Goal: Check status: Check status

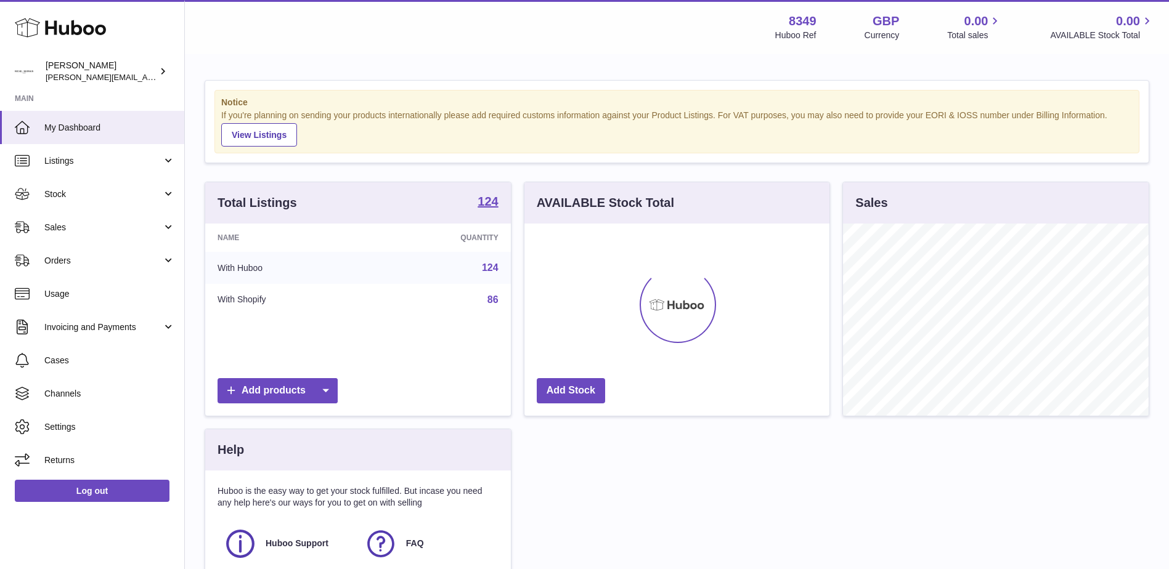
scroll to position [192, 305]
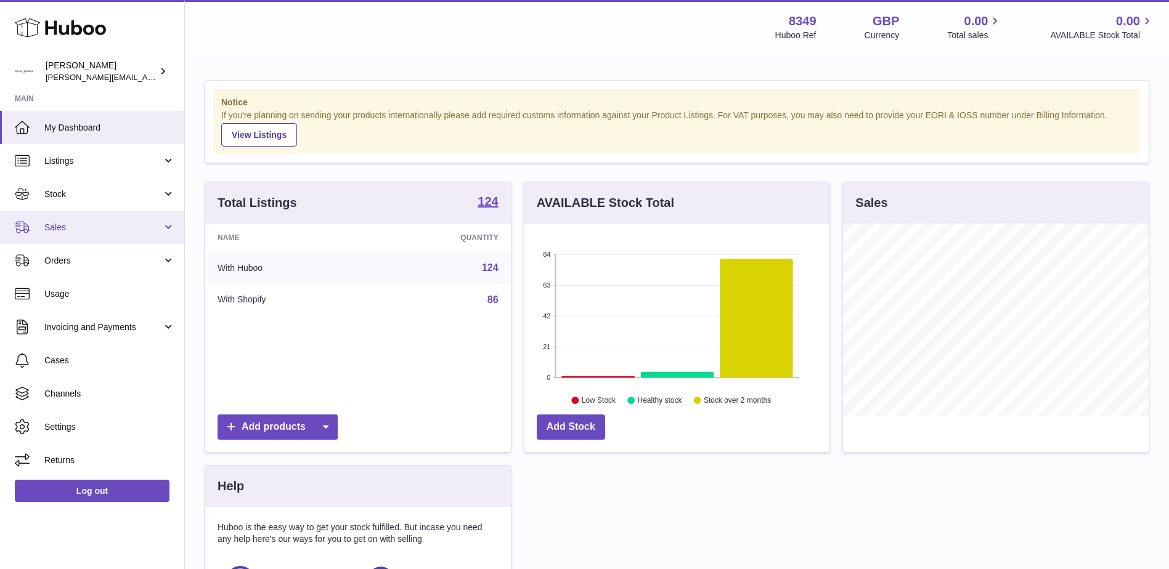
click at [59, 226] on span "Sales" at bounding box center [103, 228] width 118 height 12
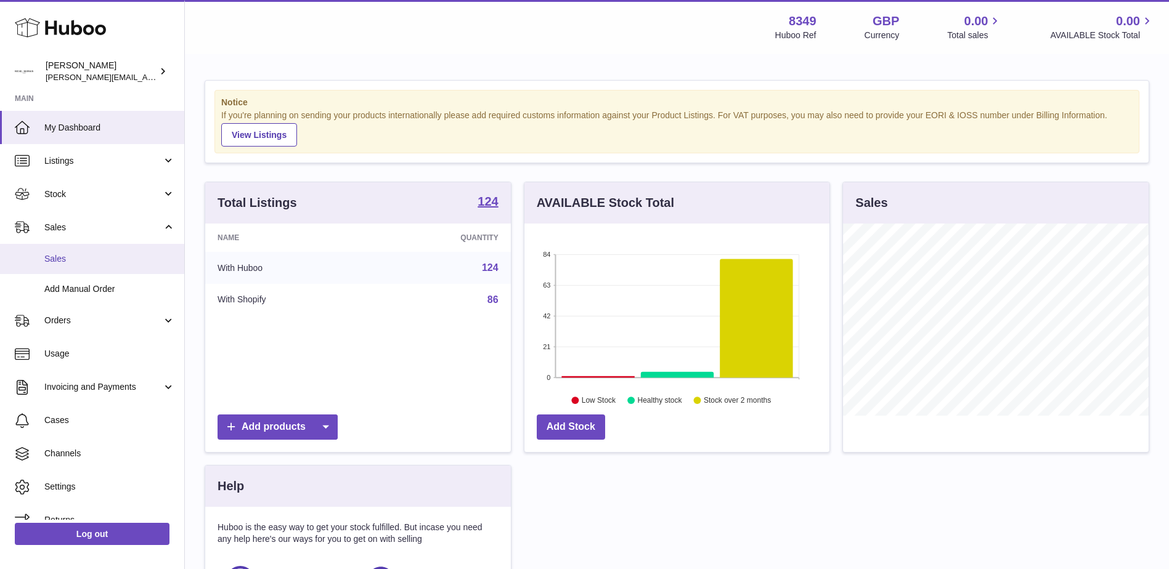
click at [60, 263] on span "Sales" at bounding box center [109, 259] width 131 height 12
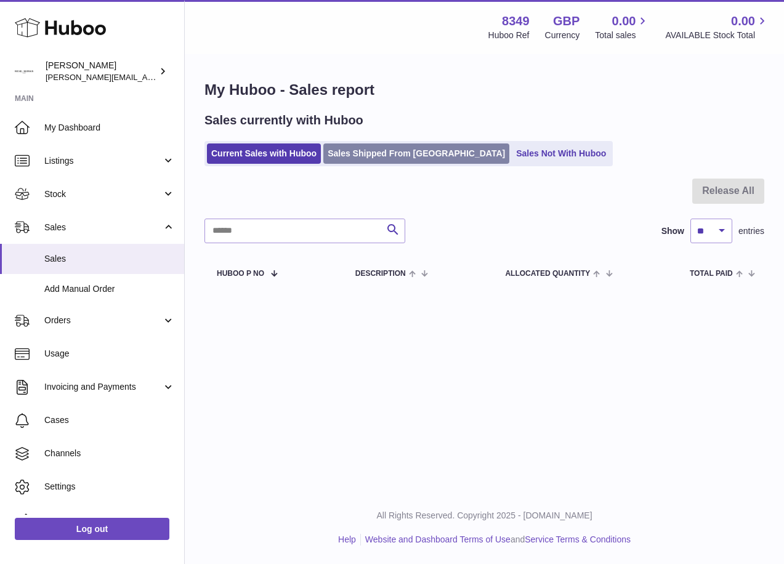
click at [389, 155] on link "Sales Shipped From [GEOGRAPHIC_DATA]" at bounding box center [417, 154] width 186 height 20
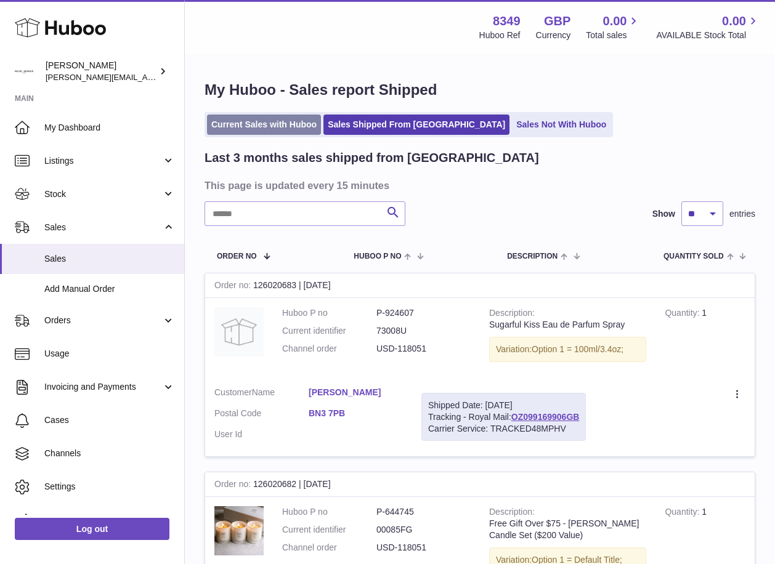
click at [259, 123] on link "Current Sales with Huboo" at bounding box center [264, 125] width 114 height 20
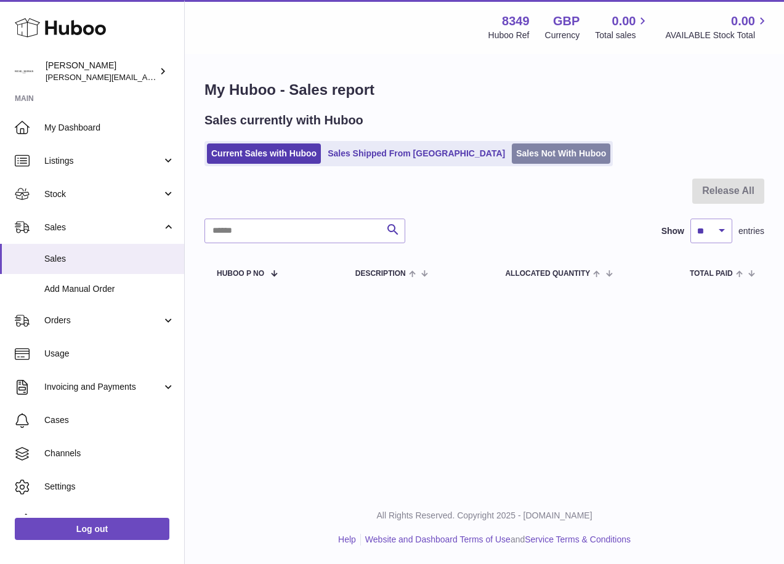
click at [512, 152] on link "Sales Not With Huboo" at bounding box center [561, 154] width 99 height 20
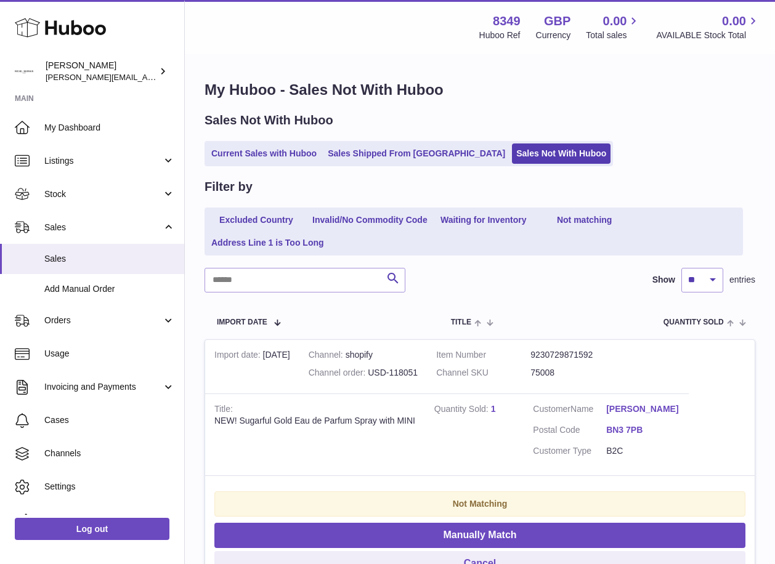
click at [383, 155] on link "Sales Shipped From [GEOGRAPHIC_DATA]" at bounding box center [417, 154] width 186 height 20
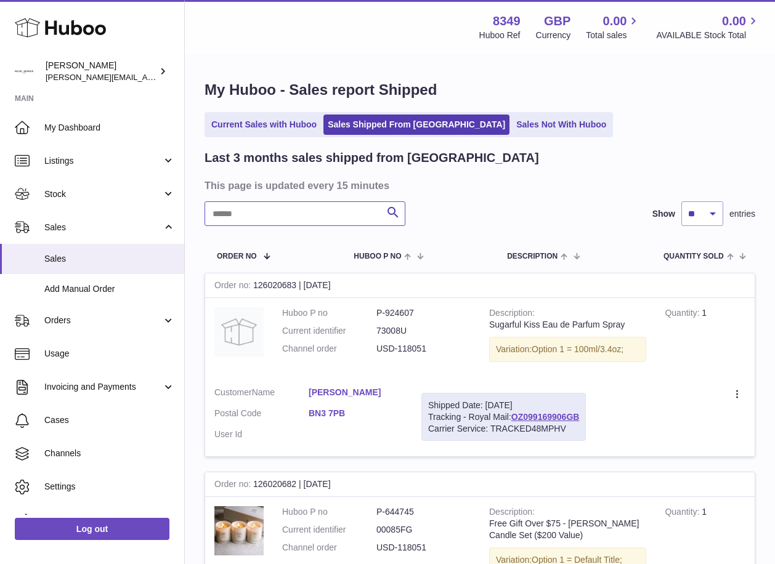
click at [214, 211] on input "text" at bounding box center [305, 214] width 201 height 25
paste input "**********"
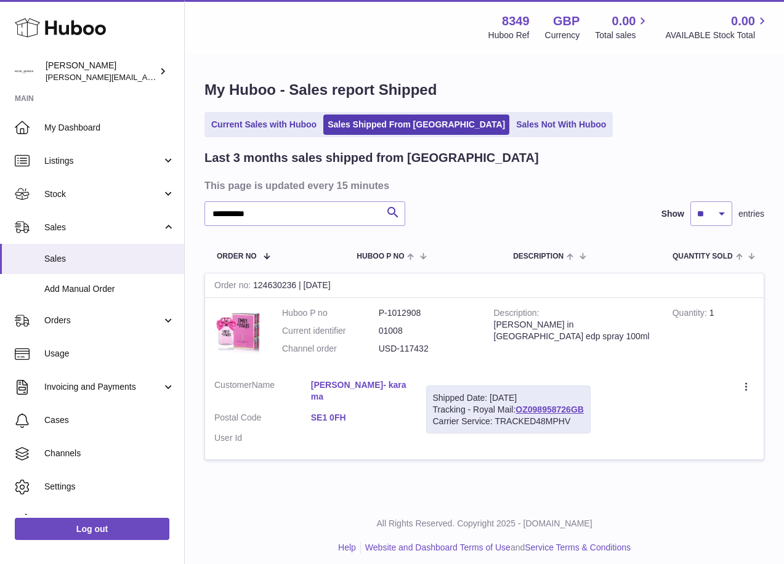
drag, startPoint x: 474, startPoint y: 409, endPoint x: 593, endPoint y: 410, distance: 118.9
click at [591, 410] on div "Shipped Date: 15th Sep 2025 Tracking - Royal Mail: OZ098958726GB Carrier Servic…" at bounding box center [508, 410] width 165 height 49
copy div "Royal Mail: OZ098958726GB"
click at [613, 412] on td "Create a ticket Duplicate Order" at bounding box center [682, 415] width 164 height 90
drag, startPoint x: 473, startPoint y: 409, endPoint x: 590, endPoint y: 409, distance: 117.7
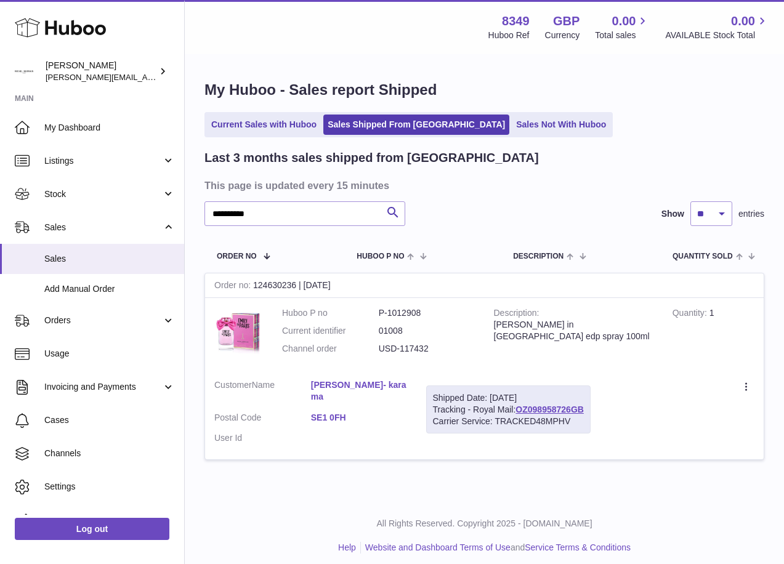
click at [590, 409] on div "Shipped Date: 15th Sep 2025 Tracking - Royal Mail: OZ098958726GB Carrier Servic…" at bounding box center [508, 410] width 165 height 49
copy div "Royal Mail: OZ098958726GB"
click at [603, 405] on td "Create a ticket Duplicate Order" at bounding box center [682, 415] width 164 height 90
click at [588, 407] on div "Shipped Date: 15th Sep 2025 Tracking - Royal Mail: OZ098958726GB Carrier Servic…" at bounding box center [508, 410] width 165 height 49
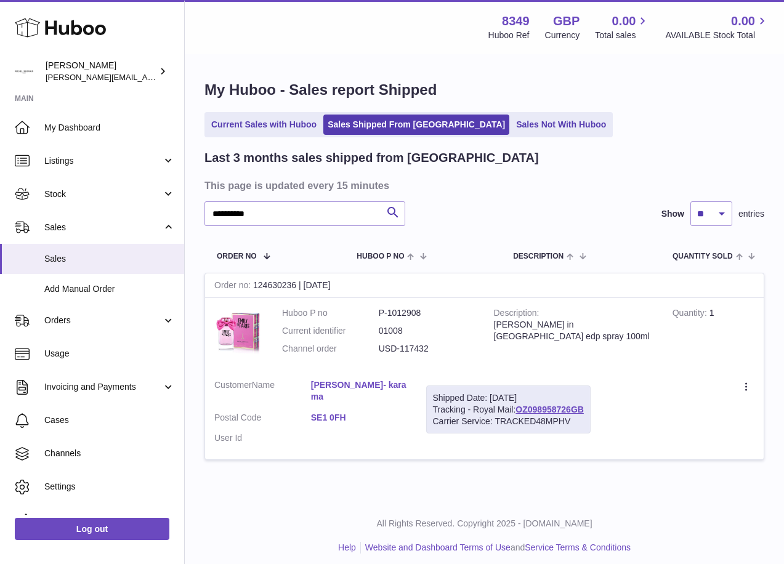
click at [606, 414] on td "Create a ticket Duplicate Order" at bounding box center [682, 415] width 164 height 90
drag, startPoint x: 473, startPoint y: 409, endPoint x: 596, endPoint y: 407, distance: 123.3
click at [596, 407] on td "Shipped Date: 15th Sep 2025 Tracking - Royal Mail: OZ098958726GB Carrier Servic…" at bounding box center [508, 415] width 183 height 90
copy div "Royal Mail: OZ098958726GB"
drag, startPoint x: 272, startPoint y: 211, endPoint x: 206, endPoint y: 213, distance: 66.0
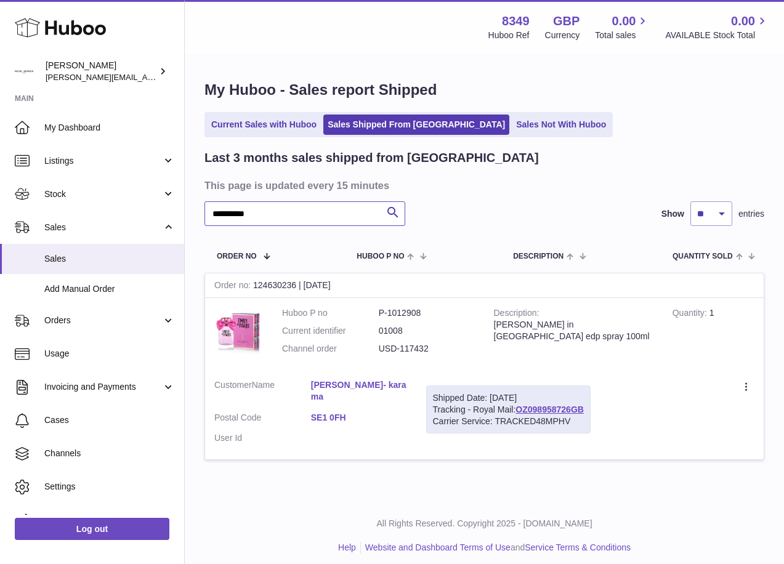
click at [206, 213] on input "**********" at bounding box center [305, 214] width 201 height 25
paste input "text"
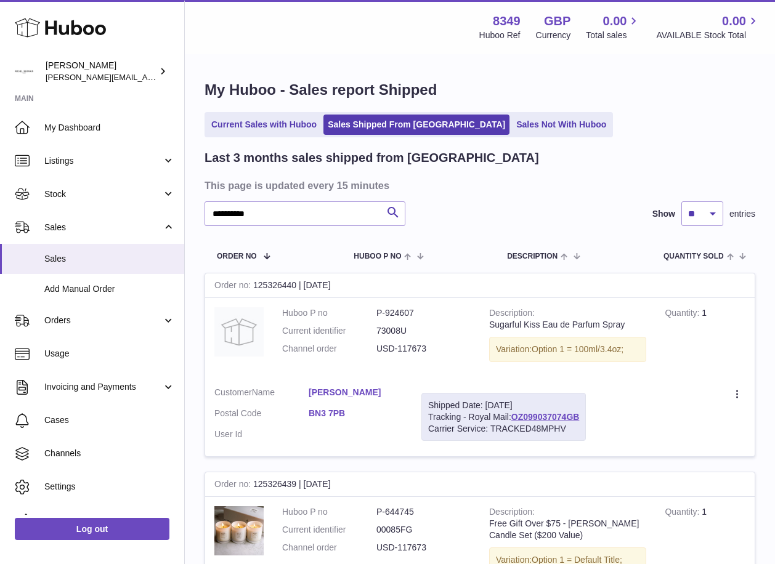
drag, startPoint x: 470, startPoint y: 418, endPoint x: 582, endPoint y: 417, distance: 112.8
click at [582, 417] on div "Shipped Date: 24th Sep 2025 Tracking - Royal Mail: OZ099037074GB Carrier Servic…" at bounding box center [504, 417] width 165 height 49
copy div "Royal Mail: OZ099037074GB"
click at [628, 405] on td "Create a ticket Duplicate Order" at bounding box center [675, 417] width 160 height 79
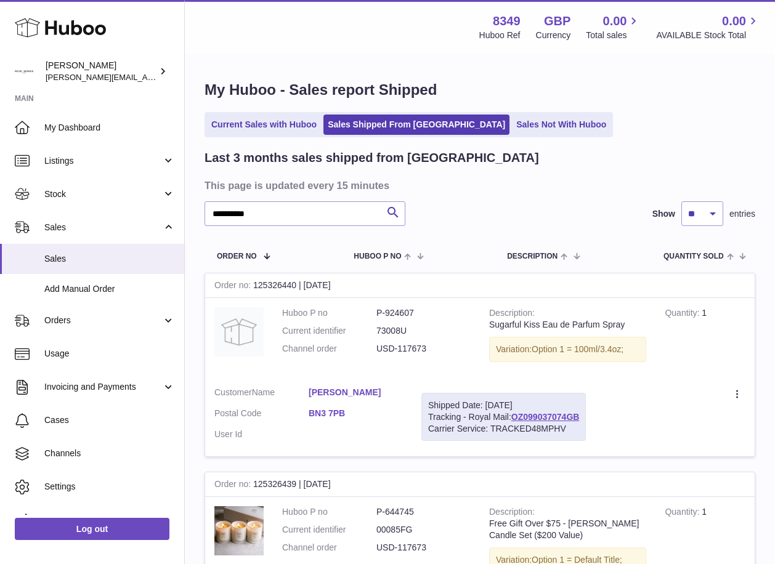
drag, startPoint x: 469, startPoint y: 417, endPoint x: 589, endPoint y: 414, distance: 120.2
click at [589, 414] on td "Shipped Date: 24th Sep 2025 Tracking - Royal Mail: OZ099037074GB Carrier Servic…" at bounding box center [503, 417] width 183 height 79
copy div "Royal Mail: OZ099037074GB"
drag, startPoint x: 263, startPoint y: 215, endPoint x: 205, endPoint y: 216, distance: 58.5
click at [206, 216] on input "**********" at bounding box center [305, 214] width 201 height 25
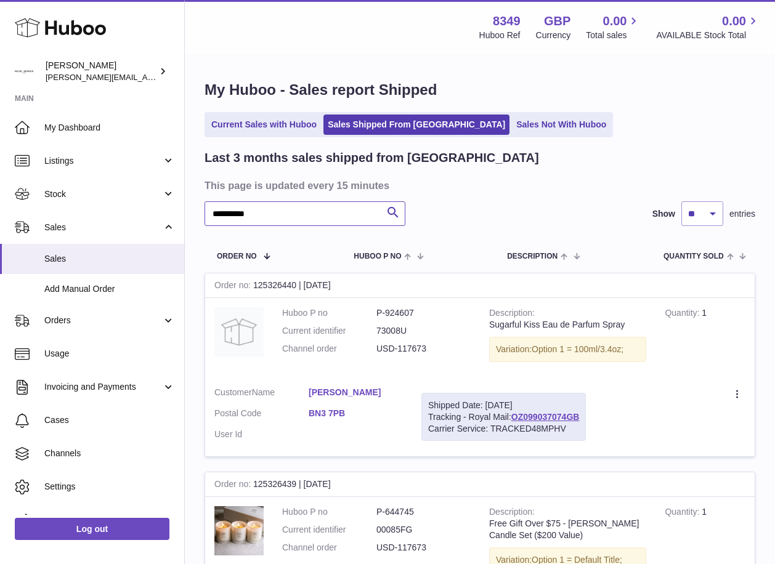
paste input "text"
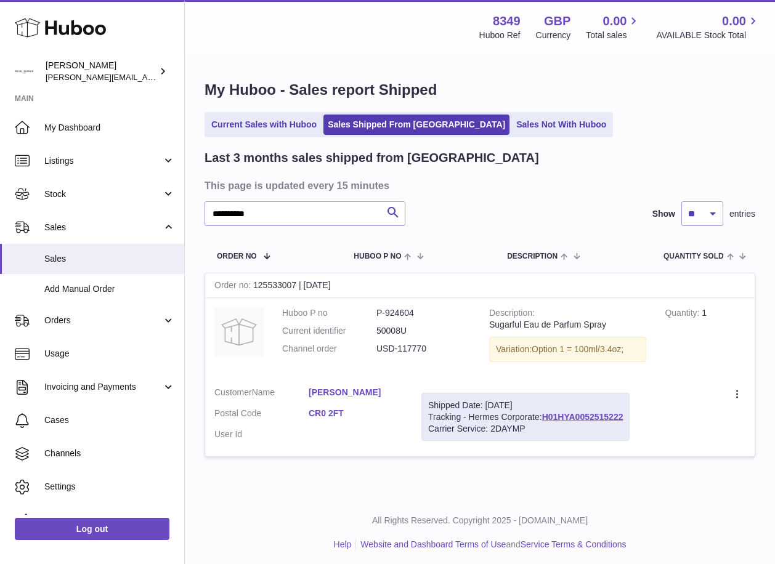
drag, startPoint x: 467, startPoint y: 418, endPoint x: 630, endPoint y: 418, distance: 163.3
click at [630, 418] on div "Shipped Date: 29th Sep 2025 Tracking - Hermes Corporate: H01HYA0052515222 Carri…" at bounding box center [526, 417] width 208 height 49
copy div "Hermes Corporate: H01HYA0052515222"
click at [523, 416] on div "Shipped Date: 29th Sep 2025 Tracking - Hermes Corporate: H01HYA0052515222 Carri…" at bounding box center [526, 417] width 208 height 49
drag, startPoint x: 470, startPoint y: 417, endPoint x: 637, endPoint y: 418, distance: 166.4
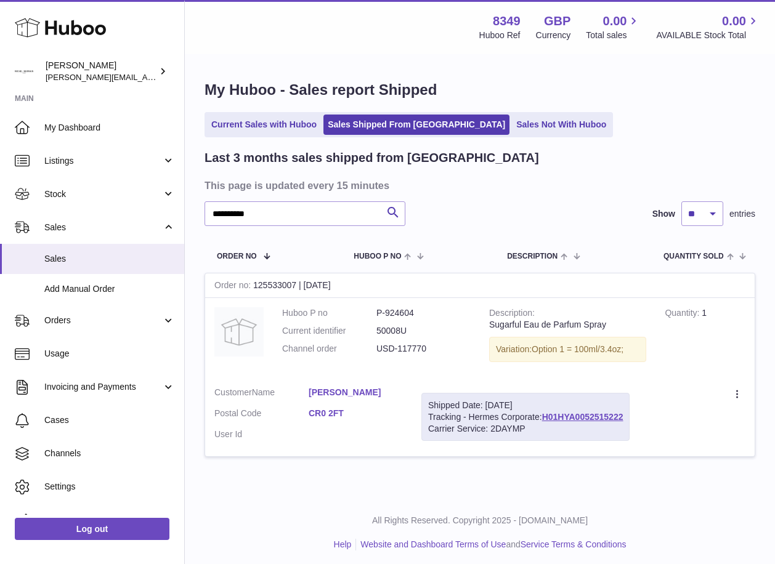
click at [637, 418] on td "Shipped Date: 29th Sep 2025 Tracking - Hermes Corporate: H01HYA0052515222 Carri…" at bounding box center [525, 417] width 227 height 79
drag, startPoint x: 521, startPoint y: 418, endPoint x: 590, endPoint y: 449, distance: 75.3
click at [590, 449] on td "Shipped Date: 29th Sep 2025 Tracking - Hermes Corporate: H01HYA0052515222 Carri…" at bounding box center [525, 417] width 227 height 79
drag, startPoint x: 468, startPoint y: 418, endPoint x: 633, endPoint y: 415, distance: 165.2
click at [633, 415] on td "Shipped Date: 29th Sep 2025 Tracking - Hermes Corporate: H01HYA0052515222 Carri…" at bounding box center [525, 417] width 227 height 79
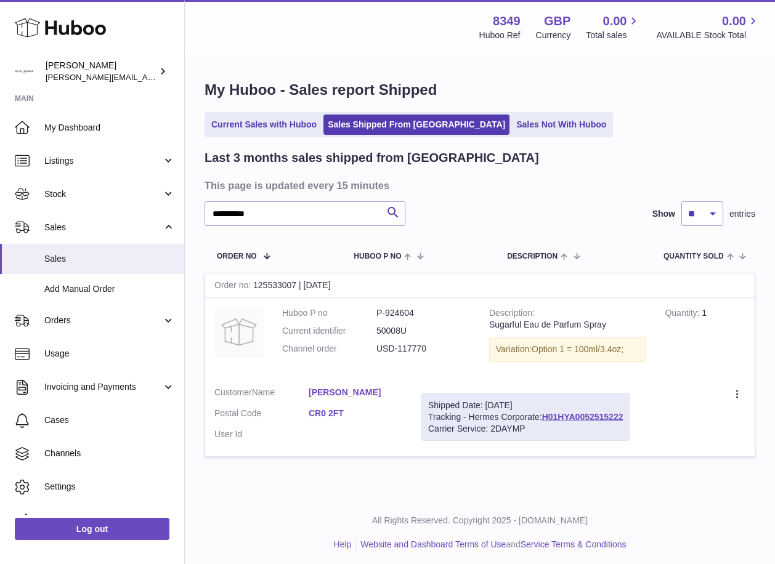
copy div "Hermes Corporate: H01HYA0052515222"
click at [499, 416] on div "Shipped Date: 29th Sep 2025 Tracking - Hermes Corporate: H01HYA0052515222 Carri…" at bounding box center [526, 417] width 208 height 49
drag, startPoint x: 475, startPoint y: 416, endPoint x: 637, endPoint y: 415, distance: 161.5
click at [637, 415] on td "Shipped Date: 29th Sep 2025 Tracking - Hermes Corporate: H01HYA0052515222 Carri…" at bounding box center [525, 417] width 227 height 79
copy div "Hermes Corporate: H01HYA0052515222"
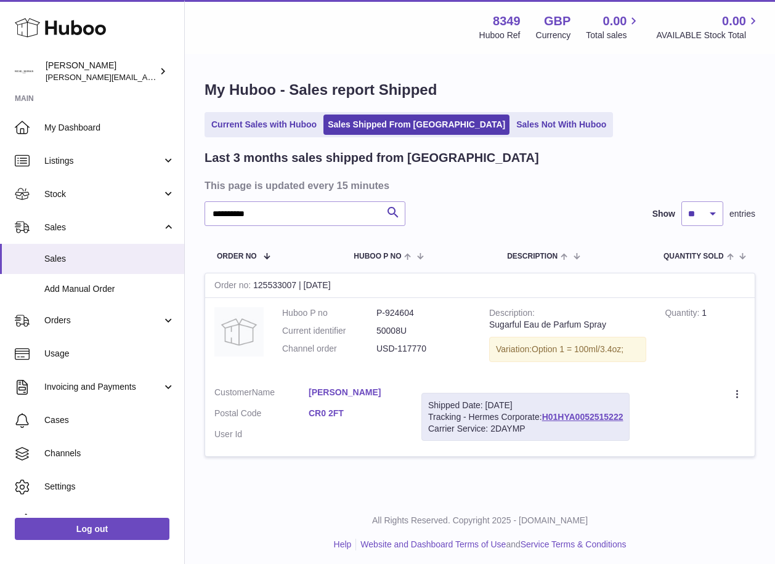
click at [504, 421] on div "Shipped Date: 29th Sep 2025 Tracking - Hermes Corporate: H01HYA0052515222 Carri…" at bounding box center [526, 417] width 208 height 49
click at [473, 415] on div "Shipped Date: 29th Sep 2025 Tracking - Hermes Corporate: H01HYA0052515222 Carri…" at bounding box center [526, 417] width 208 height 49
click at [478, 418] on div "Shipped Date: 29th Sep 2025 Tracking - Hermes Corporate: H01HYA0052515222 Carri…" at bounding box center [526, 417] width 208 height 49
drag, startPoint x: 478, startPoint y: 418, endPoint x: 471, endPoint y: 418, distance: 6.2
click at [471, 418] on div "Shipped Date: 29th Sep 2025 Tracking - Hermes Corporate: H01HYA0052515222 Carri…" at bounding box center [526, 417] width 208 height 49
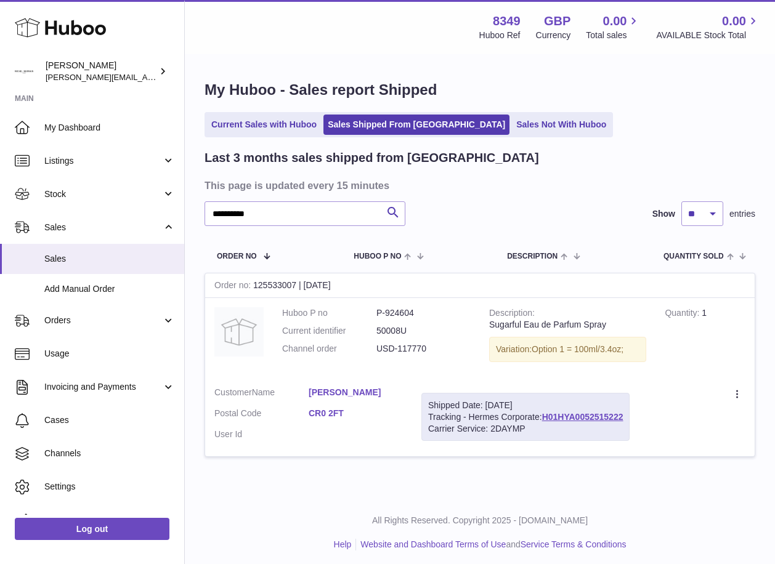
drag, startPoint x: 471, startPoint y: 418, endPoint x: 637, endPoint y: 418, distance: 165.2
click at [637, 418] on td "Shipped Date: 29th Sep 2025 Tracking - Hermes Corporate: H01HYA0052515222 Carri…" at bounding box center [525, 417] width 227 height 79
copy div "Hermes Corporate: H01HYA0052515222"
drag, startPoint x: 264, startPoint y: 214, endPoint x: 187, endPoint y: 214, distance: 77.0
click at [187, 214] on div "**********" at bounding box center [480, 275] width 590 height 441
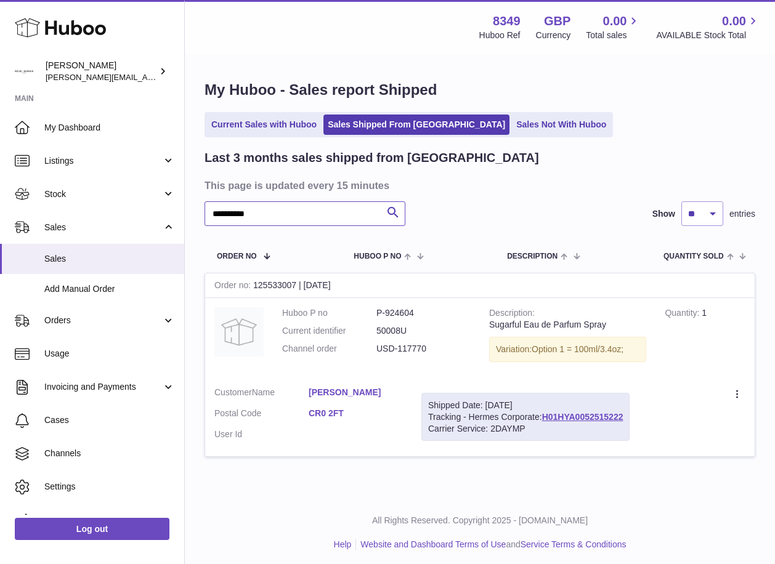
paste input "text"
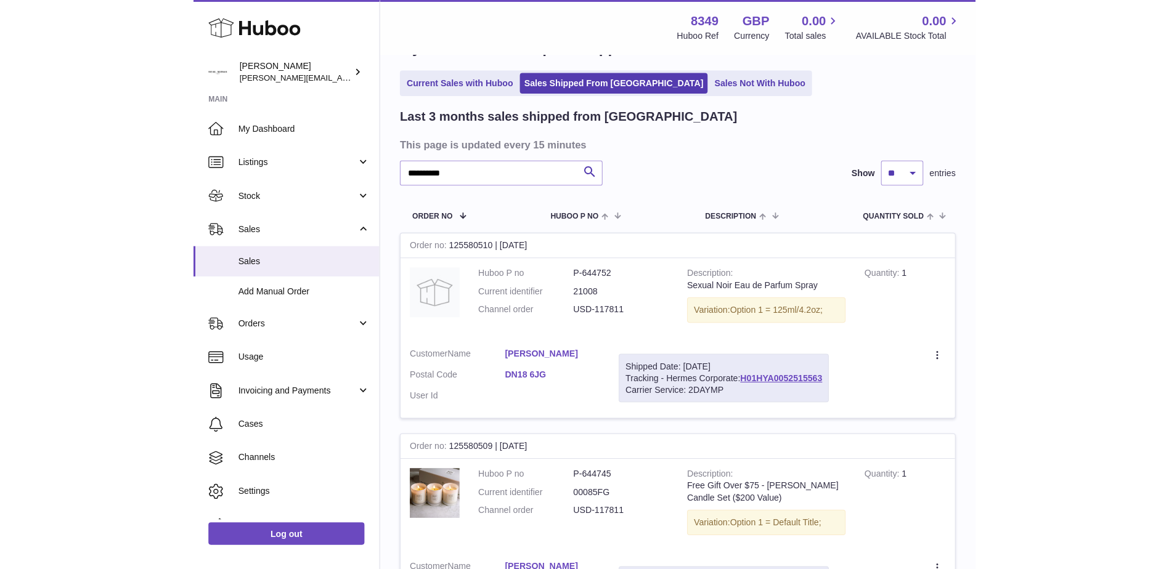
scroll to position [62, 0]
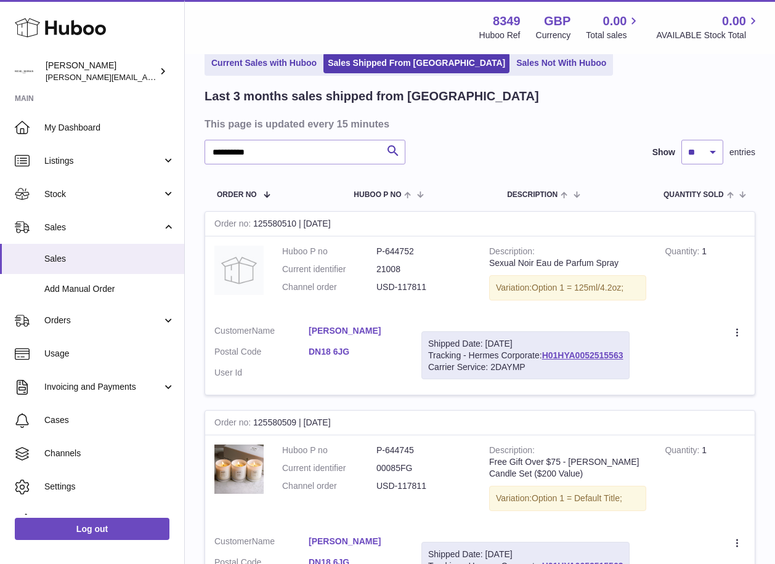
drag, startPoint x: 471, startPoint y: 356, endPoint x: 630, endPoint y: 357, distance: 159.6
click at [630, 357] on div "Shipped Date: 29th Sep 2025 Tracking - Hermes Corporate: H01HYA0052515563 Carri…" at bounding box center [526, 356] width 208 height 49
drag, startPoint x: 630, startPoint y: 357, endPoint x: 529, endPoint y: 356, distance: 101.1
drag, startPoint x: 267, startPoint y: 153, endPoint x: 202, endPoint y: 153, distance: 65.9
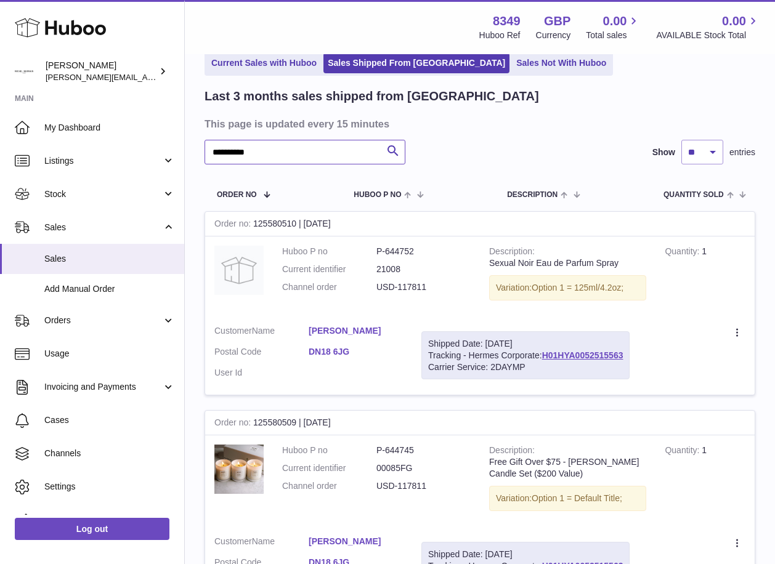
paste input "text"
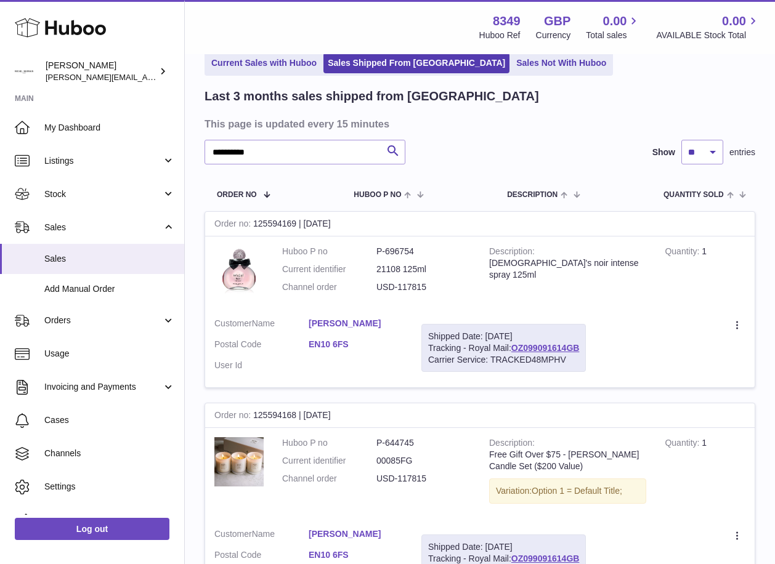
drag, startPoint x: 469, startPoint y: 349, endPoint x: 584, endPoint y: 349, distance: 115.2
click at [584, 349] on div "Shipped Date: 29th Sep 2025 Tracking - Royal Mail: OZ099091614GB Carrier Servic…" at bounding box center [504, 348] width 165 height 49
click at [462, 350] on div "Shipped Date: 29th Sep 2025 Tracking - Royal Mail: OZ099091614GB Carrier Servic…" at bounding box center [504, 348] width 165 height 49
drag, startPoint x: 471, startPoint y: 348, endPoint x: 589, endPoint y: 344, distance: 118.4
click at [589, 344] on td "Shipped Date: 29th Sep 2025 Tracking - Royal Mail: OZ099091614GB Carrier Servic…" at bounding box center [503, 348] width 183 height 79
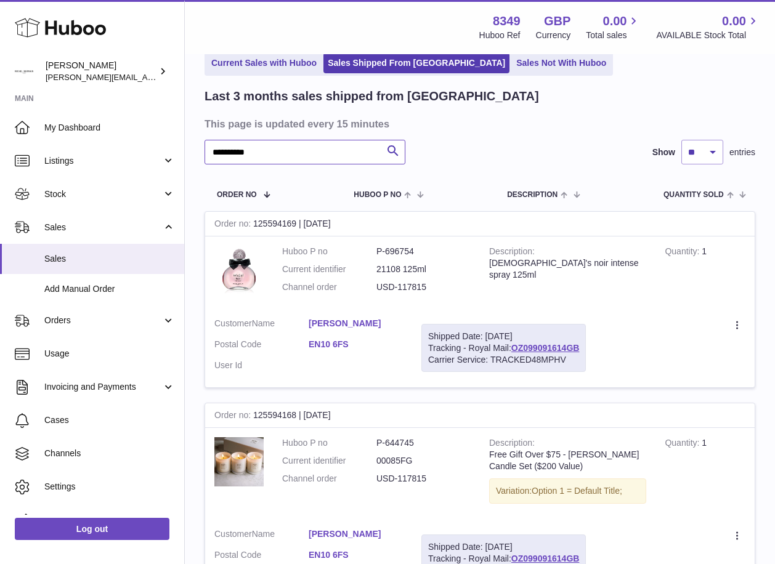
drag, startPoint x: 261, startPoint y: 152, endPoint x: 198, endPoint y: 158, distance: 63.7
click at [198, 158] on div "**********" at bounding box center [480, 416] width 590 height 844
paste input "text"
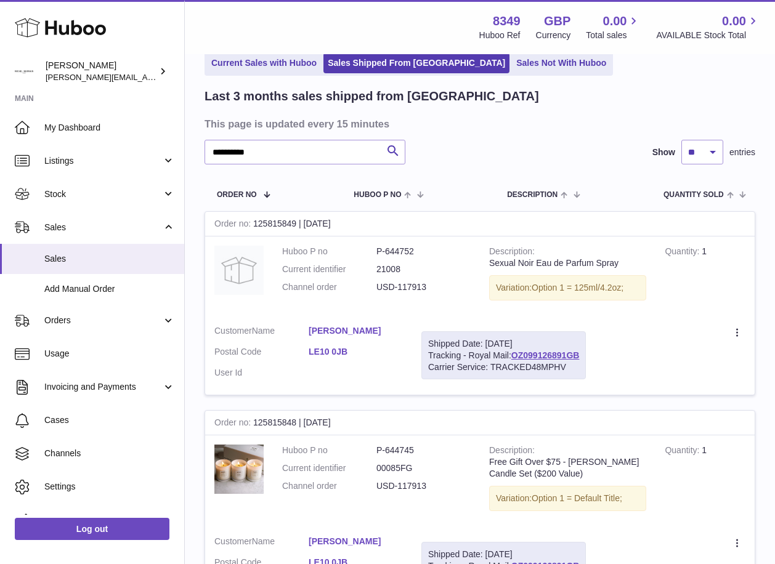
drag, startPoint x: 469, startPoint y: 356, endPoint x: 585, endPoint y: 356, distance: 116.5
click at [585, 356] on div "Shipped Date: 2nd Oct 2025 Tracking - Royal Mail: OZ099126891GB Carrier Service…" at bounding box center [504, 356] width 165 height 49
drag, startPoint x: 265, startPoint y: 155, endPoint x: 197, endPoint y: 160, distance: 68.6
paste input "text"
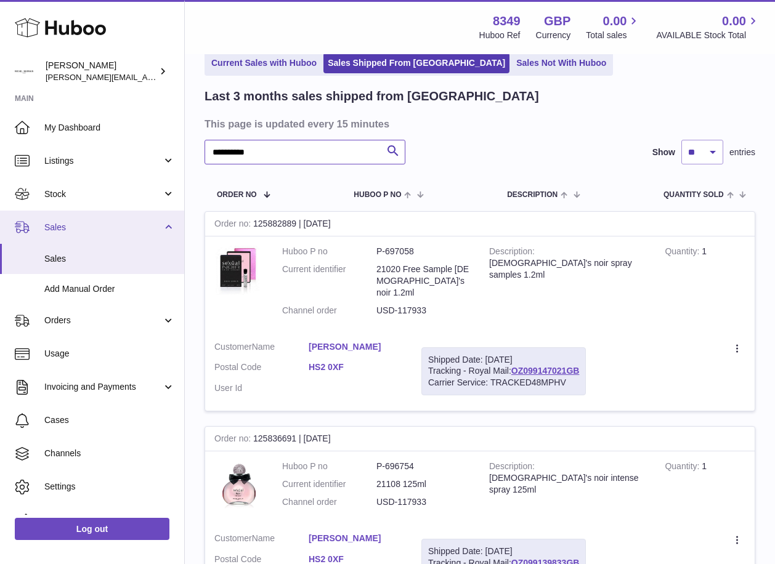
type input "**********"
drag, startPoint x: 470, startPoint y: 359, endPoint x: 582, endPoint y: 357, distance: 112.8
click at [582, 357] on div "Shipped Date: 4th Oct 2025 Tracking - Royal Mail: OZ099147021GB Carrier Service…" at bounding box center [504, 372] width 165 height 49
